Goal: Transaction & Acquisition: Purchase product/service

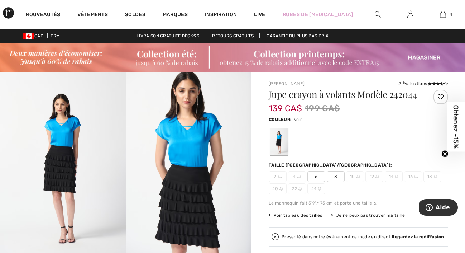
click at [446, 154] on icon "Close teaser" at bounding box center [445, 153] width 3 height 3
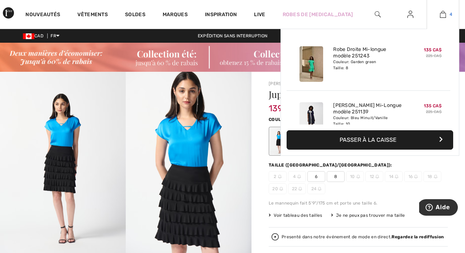
click at [444, 14] on img at bounding box center [443, 14] width 6 height 9
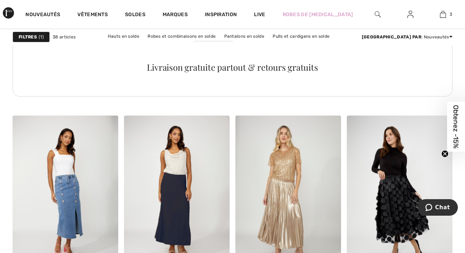
scroll to position [889, 0]
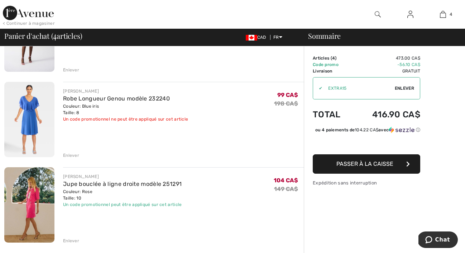
scroll to position [187, 0]
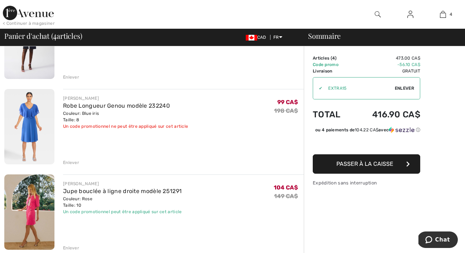
click at [28, 119] on img at bounding box center [29, 126] width 50 height 75
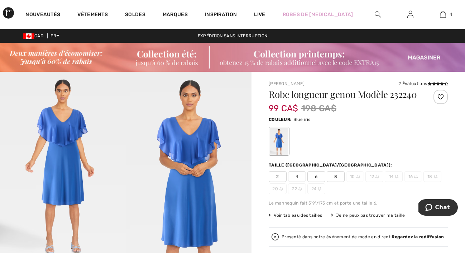
click at [64, 163] on img at bounding box center [63, 166] width 126 height 189
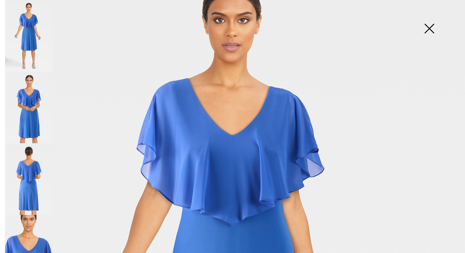
scroll to position [129, 0]
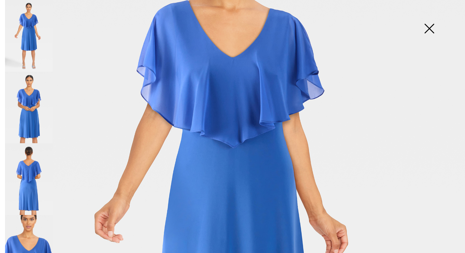
click at [29, 114] on img at bounding box center [29, 108] width 48 height 72
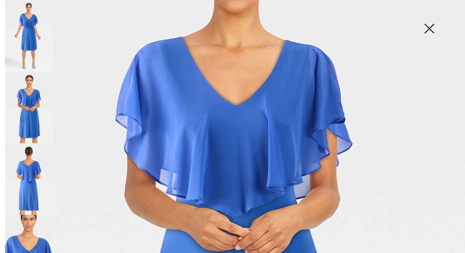
click at [30, 172] on img at bounding box center [29, 179] width 48 height 72
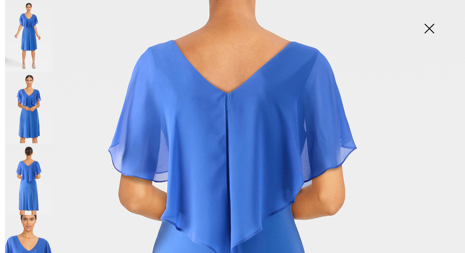
click at [26, 233] on img at bounding box center [29, 251] width 48 height 72
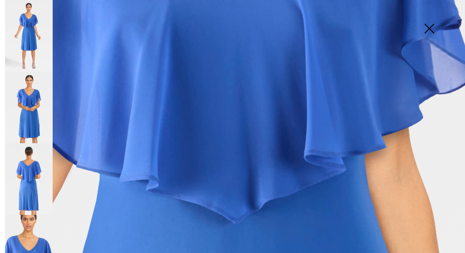
scroll to position [445, 0]
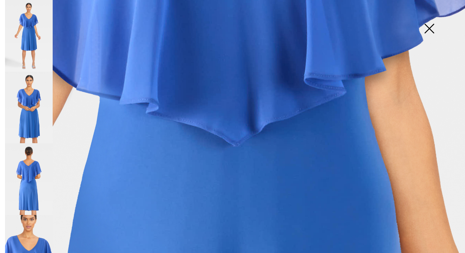
click at [440, 42] on img at bounding box center [429, 29] width 36 height 37
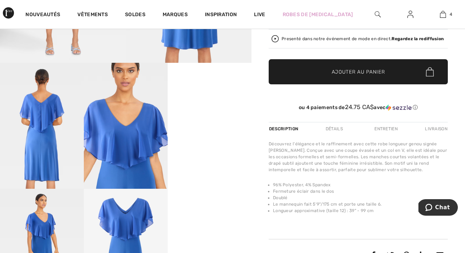
scroll to position [253, 0]
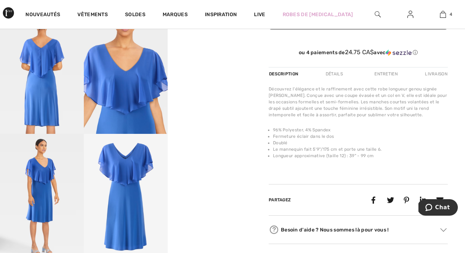
click at [124, 183] on img at bounding box center [126, 197] width 84 height 126
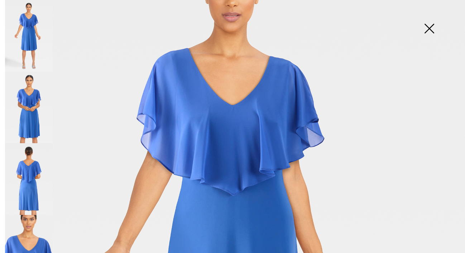
scroll to position [0, 0]
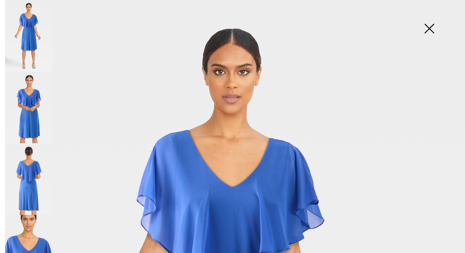
click at [430, 32] on img at bounding box center [429, 29] width 36 height 37
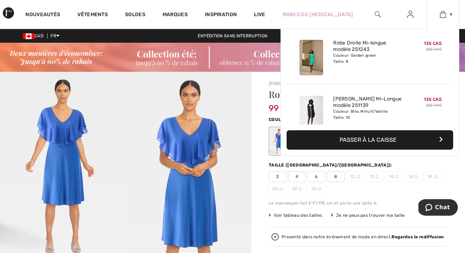
scroll to position [1, 0]
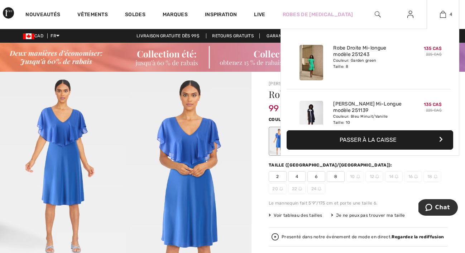
click at [345, 140] on button "Passer à la caisse" at bounding box center [370, 139] width 167 height 19
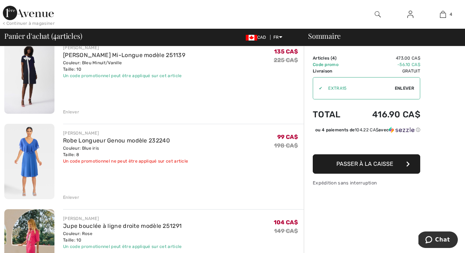
scroll to position [151, 0]
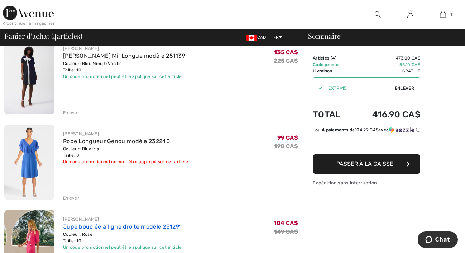
click at [82, 223] on link "Jupe bouclée à ligne droite modèle 251291" at bounding box center [122, 226] width 119 height 7
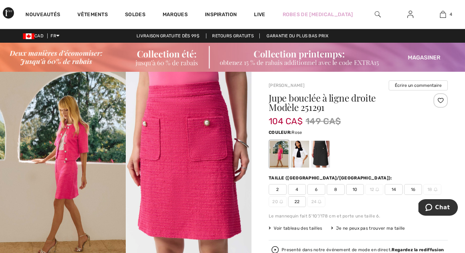
click at [62, 175] on img at bounding box center [63, 166] width 126 height 189
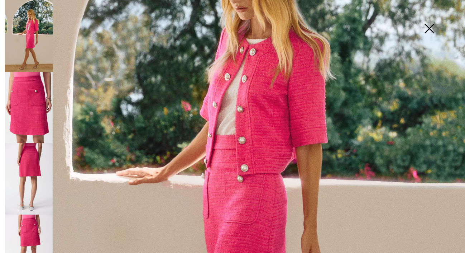
scroll to position [246, 0]
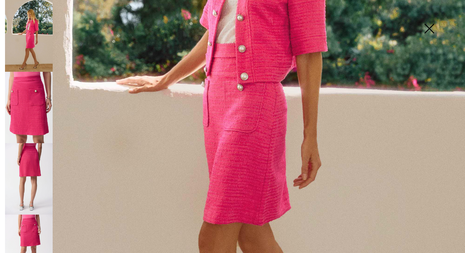
click at [34, 228] on img at bounding box center [29, 249] width 48 height 71
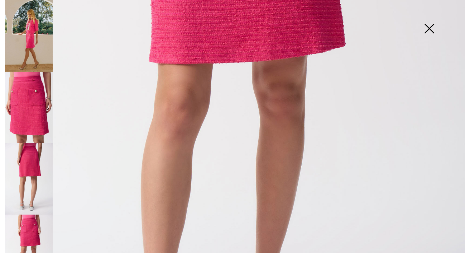
scroll to position [0, 0]
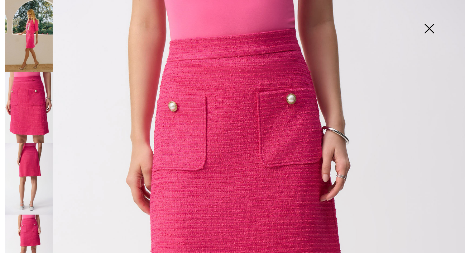
click at [28, 47] on img at bounding box center [29, 36] width 48 height 72
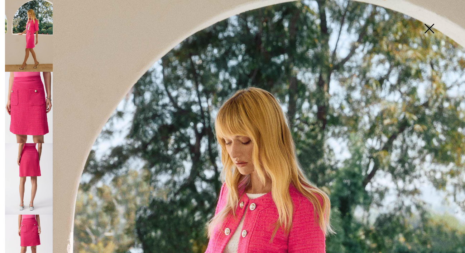
click at [436, 27] on img at bounding box center [429, 29] width 36 height 37
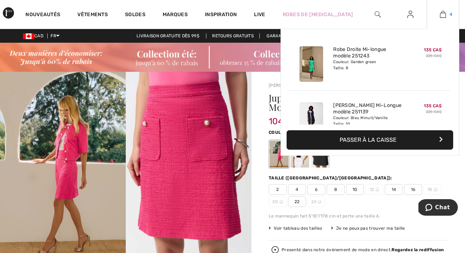
click at [442, 14] on img at bounding box center [443, 14] width 6 height 9
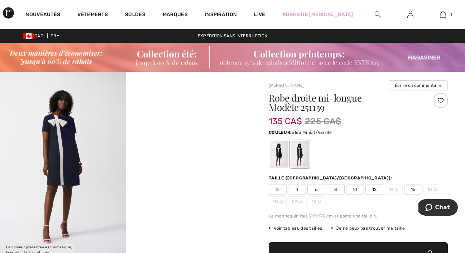
click at [88, 183] on img at bounding box center [63, 166] width 126 height 188
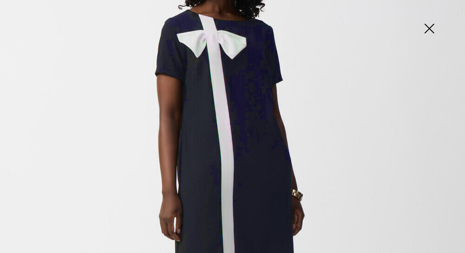
scroll to position [131, 0]
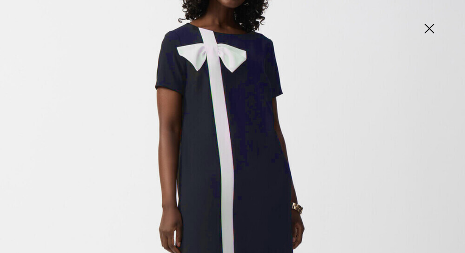
click at [429, 33] on img at bounding box center [429, 29] width 36 height 37
